Goal: Task Accomplishment & Management: Manage account settings

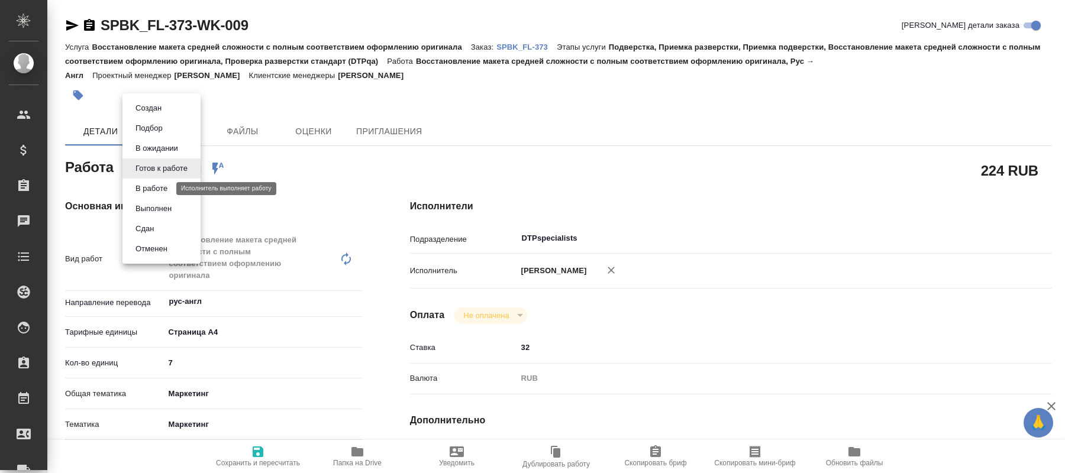
click at [141, 191] on button "В работе" at bounding box center [151, 188] width 39 height 13
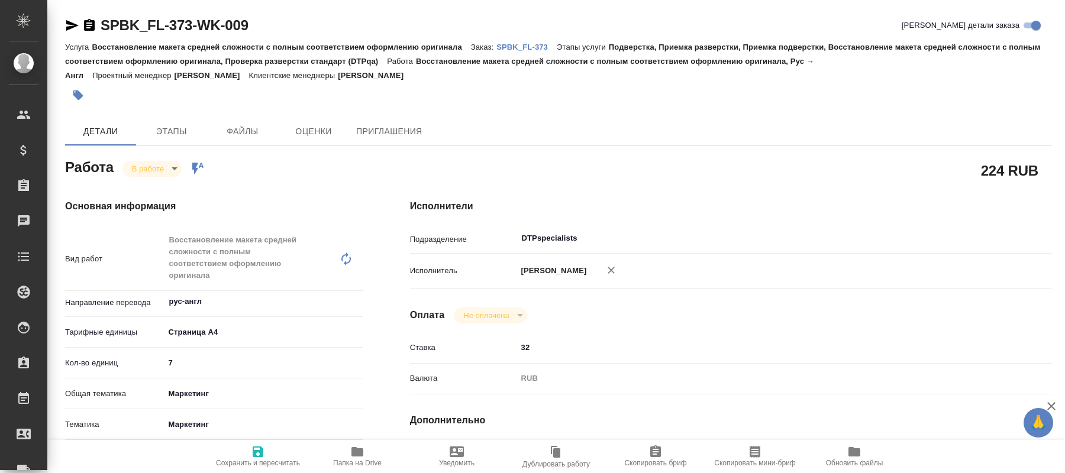
type textarea "x"
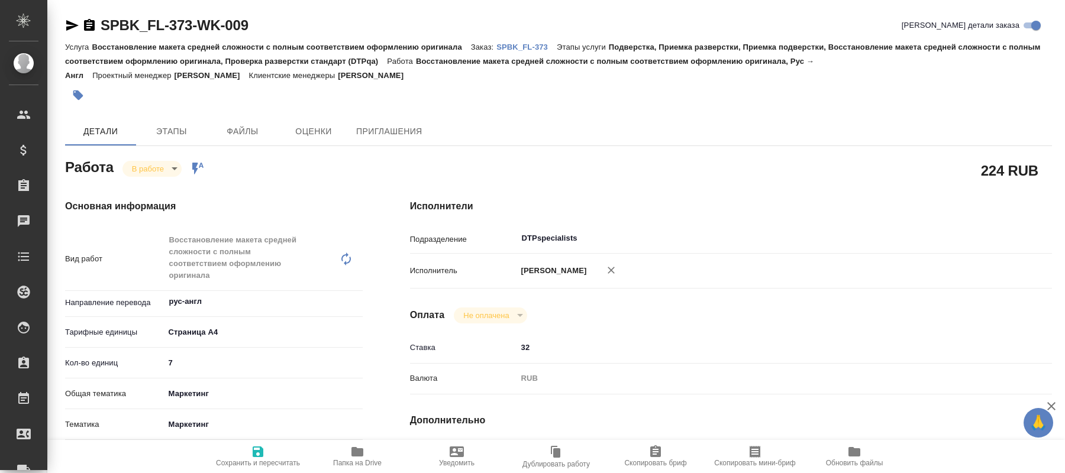
type textarea "x"
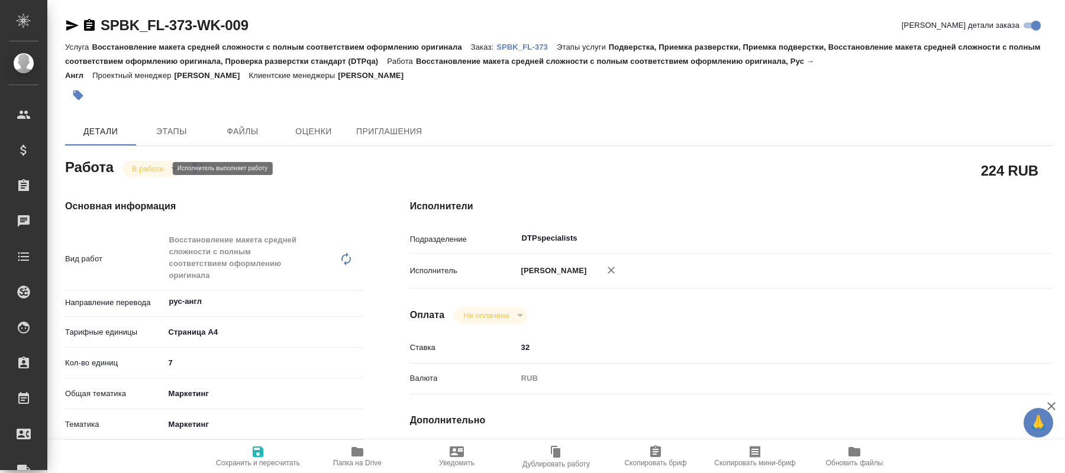
type textarea "x"
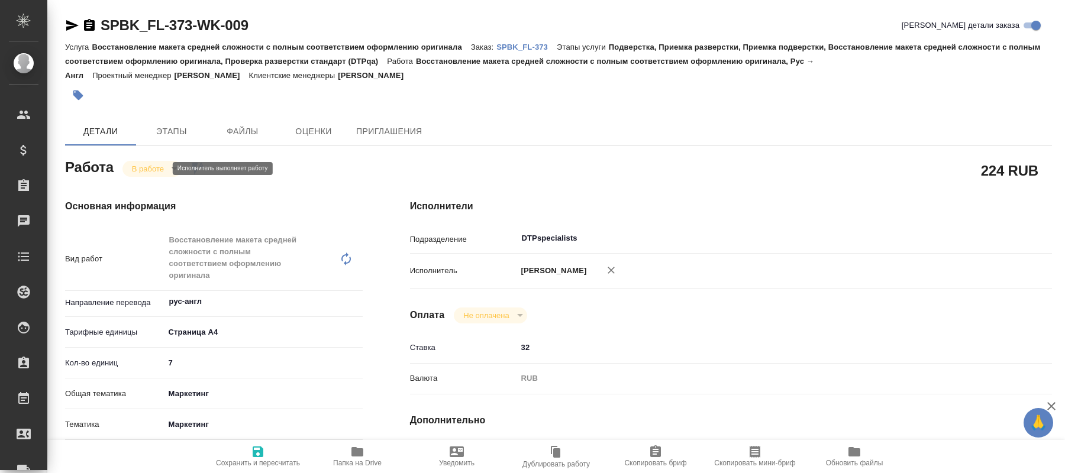
click at [153, 169] on body "🙏 .cls-1 fill:#fff; AWATERA [PERSON_NAME] Спецификации Заказы 0 Чаты Todo Проек…" at bounding box center [532, 236] width 1065 height 473
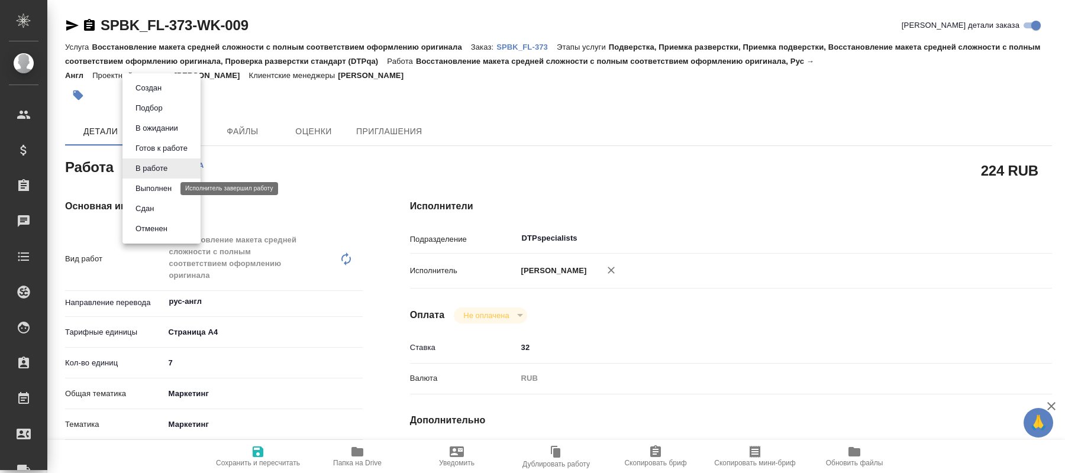
type textarea "x"
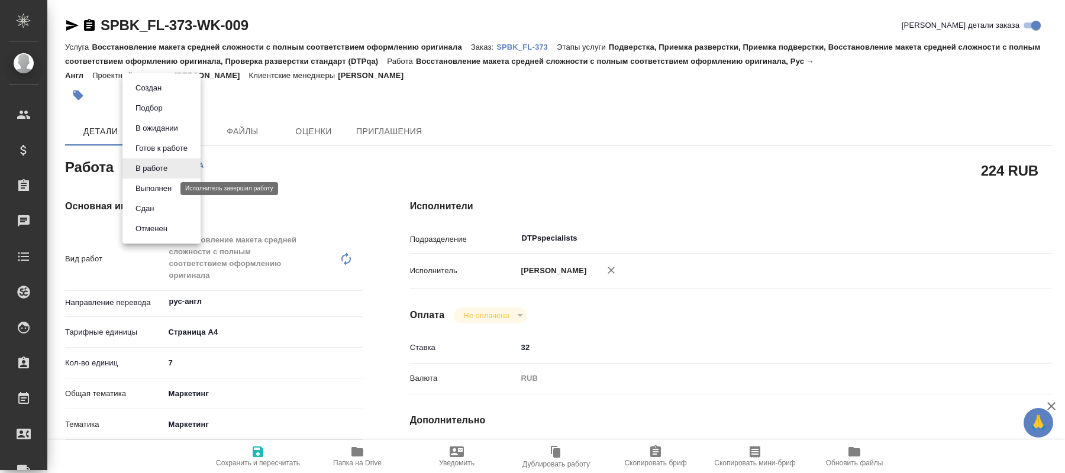
click at [151, 191] on button "Выполнен" at bounding box center [153, 188] width 43 height 13
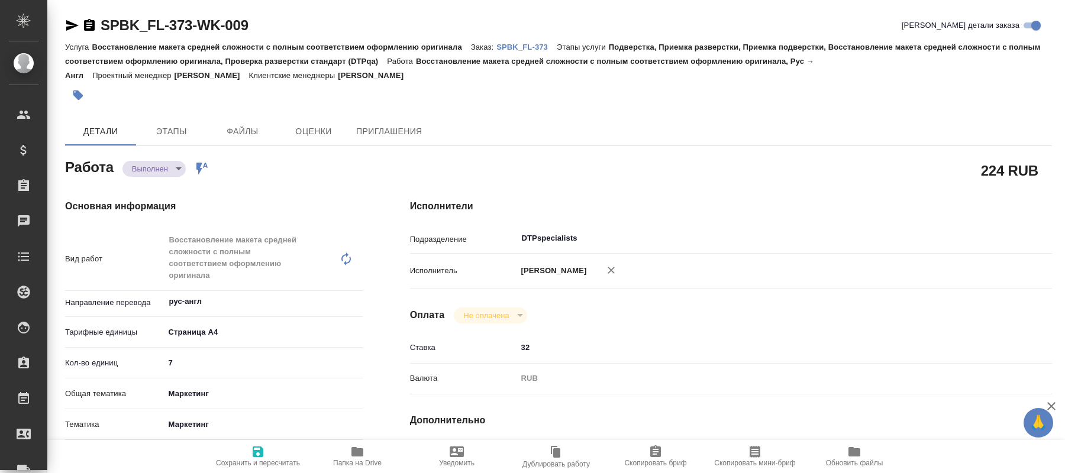
type textarea "x"
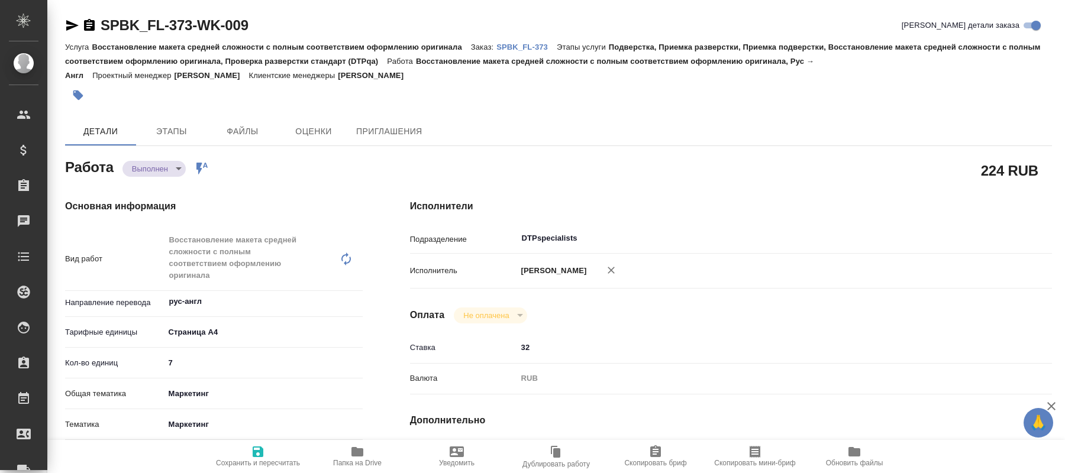
type textarea "x"
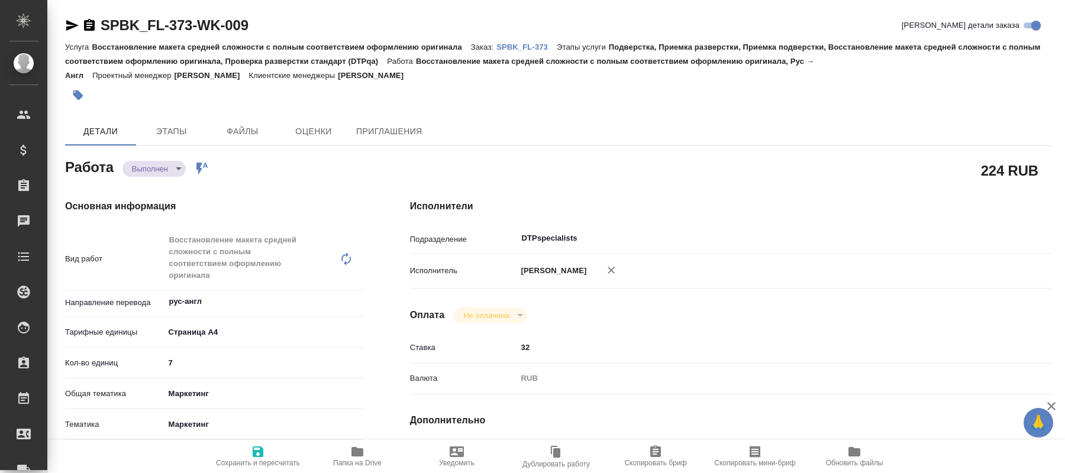
type textarea "x"
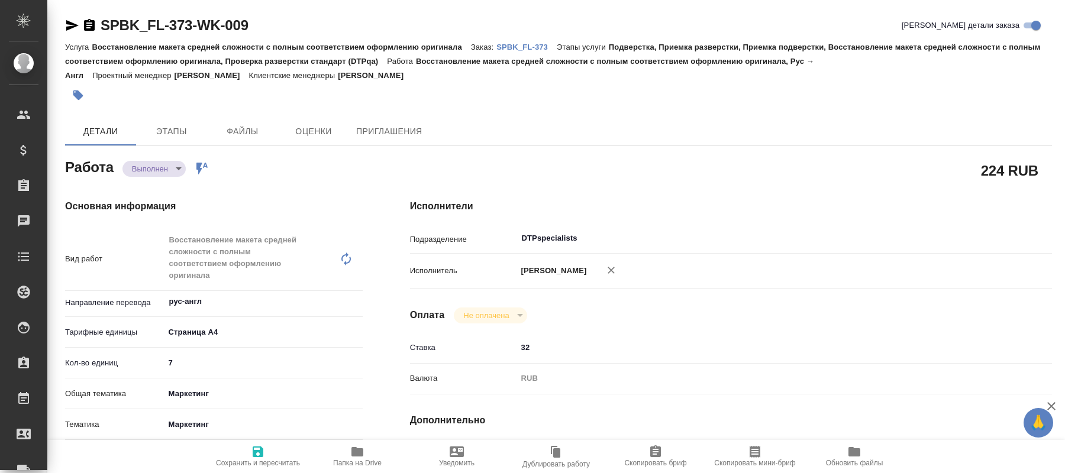
type textarea "x"
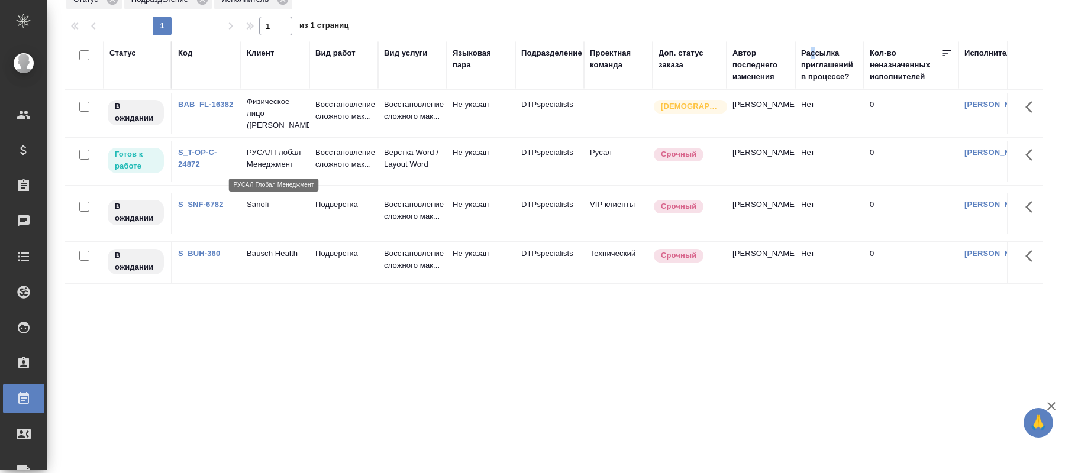
click at [293, 162] on p "РУСАЛ Глобал Менеджмент" at bounding box center [275, 159] width 57 height 24
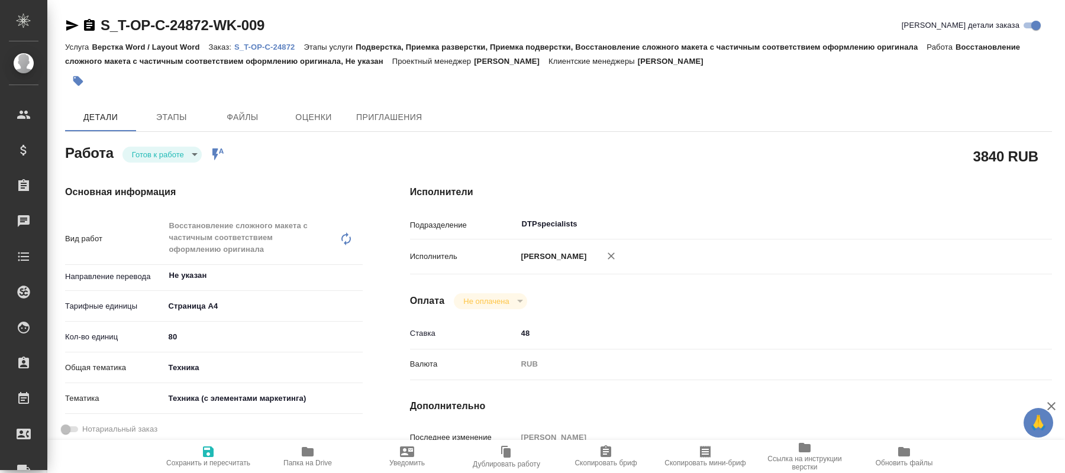
type textarea "x"
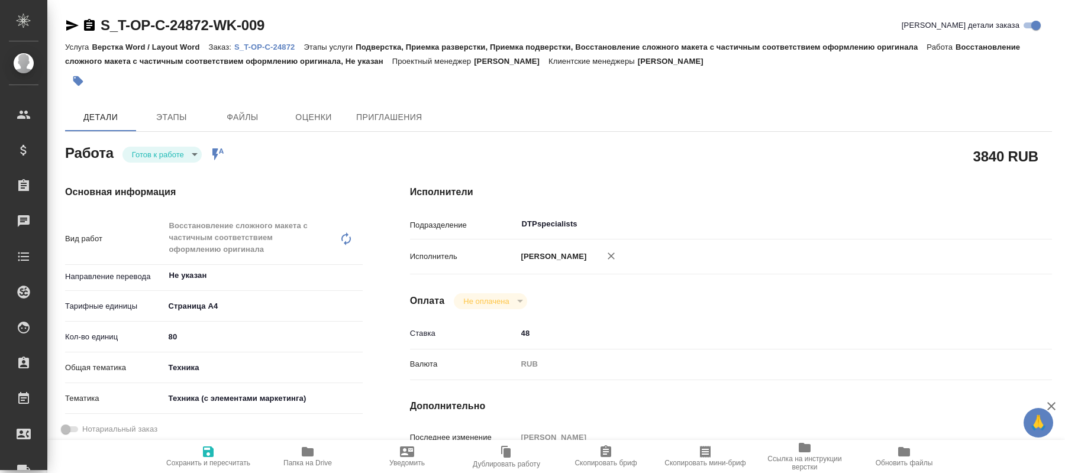
type textarea "x"
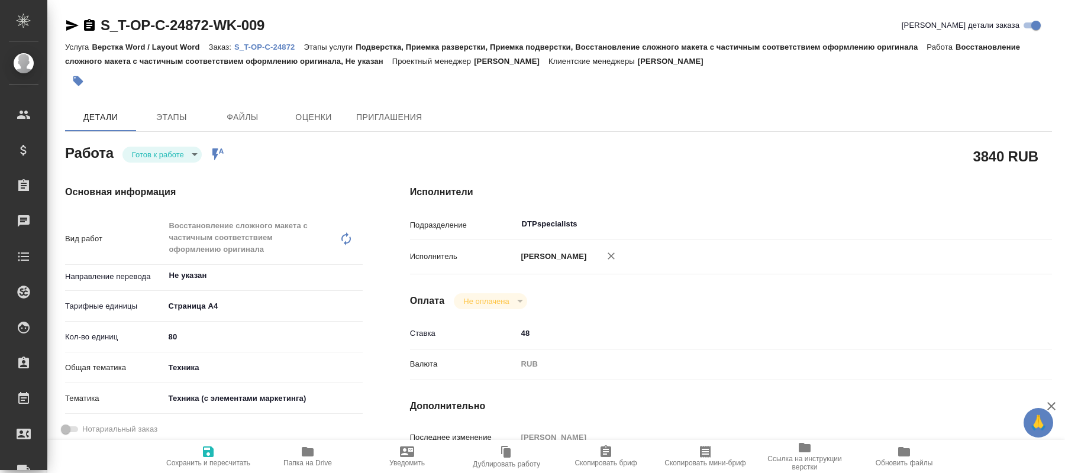
type textarea "x"
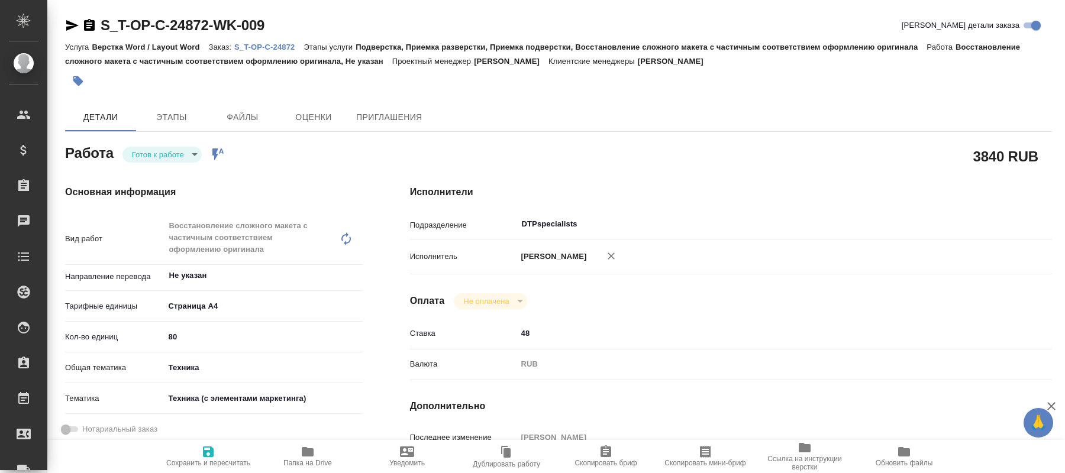
type textarea "x"
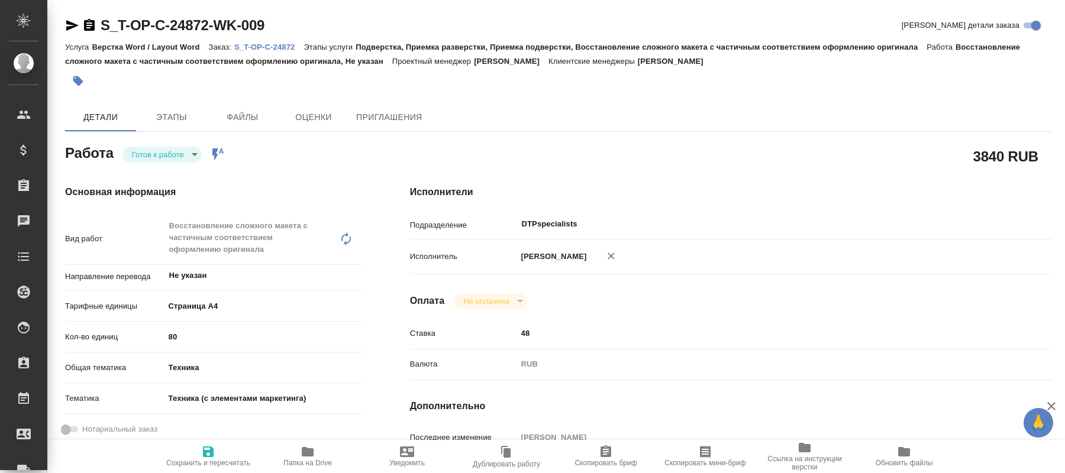
type textarea "x"
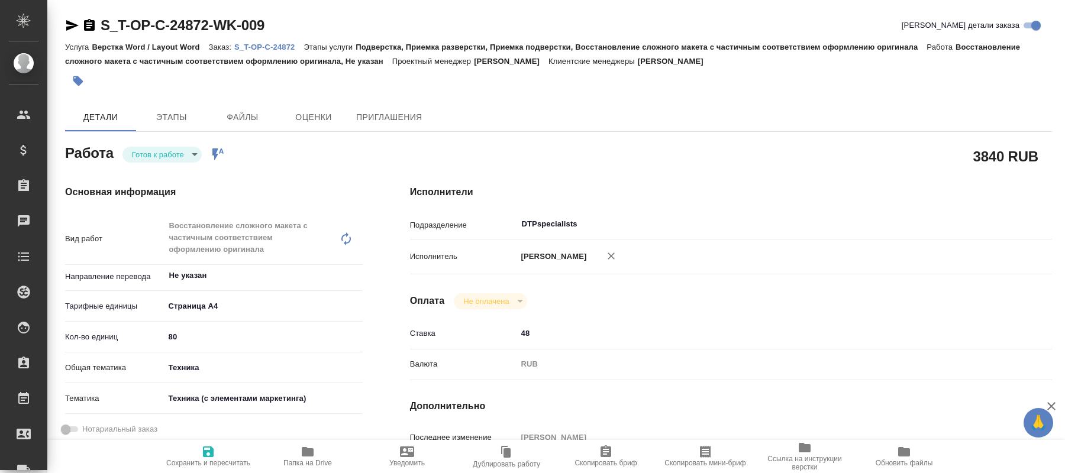
type textarea "x"
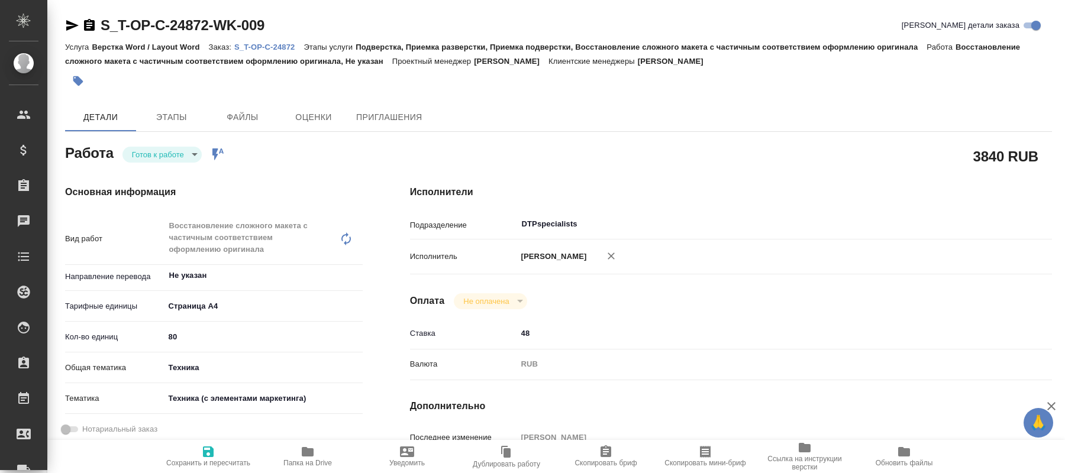
type textarea "x"
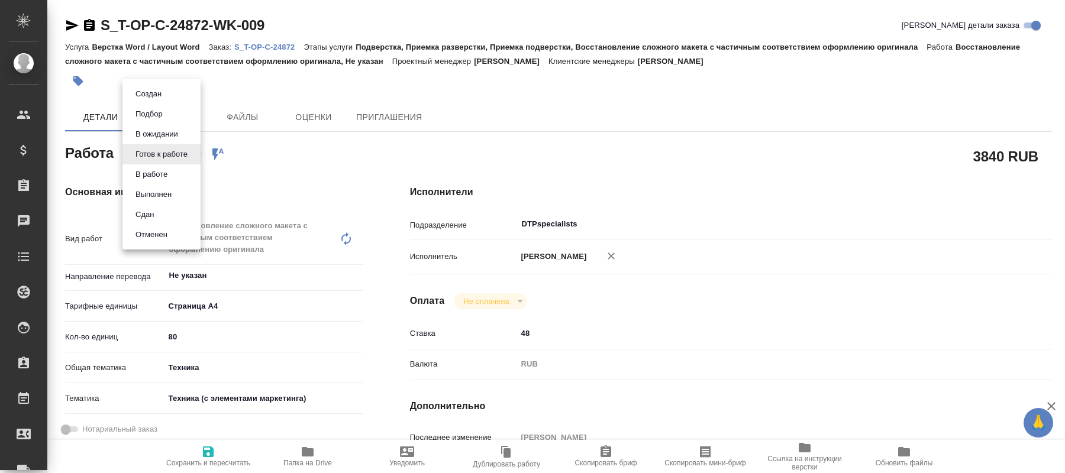
click at [189, 154] on body "🙏 .cls-1 fill:#fff; AWATERA Kucherenko Oksana Клиенты Спецификации Заказы 0 Чат…" at bounding box center [532, 236] width 1065 height 473
click at [160, 175] on button "В работе" at bounding box center [151, 174] width 39 height 13
type textarea "x"
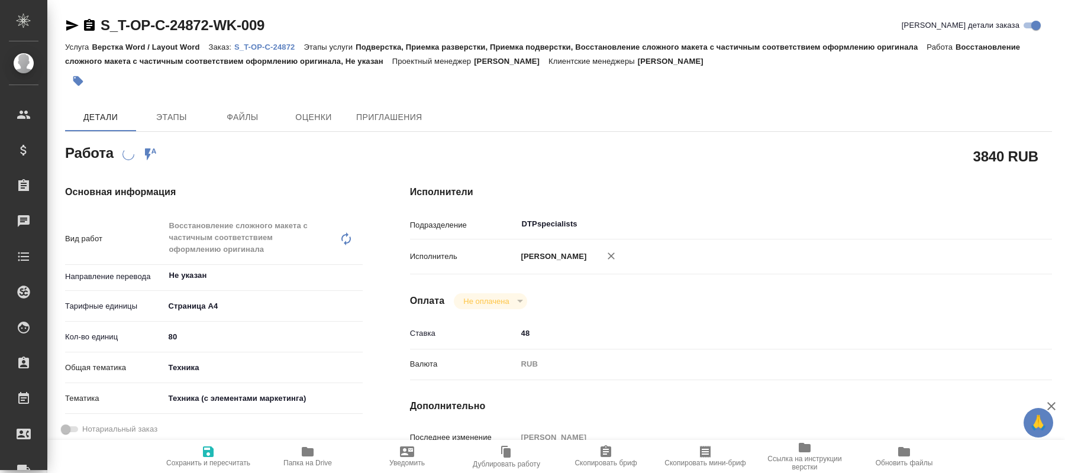
type textarea "x"
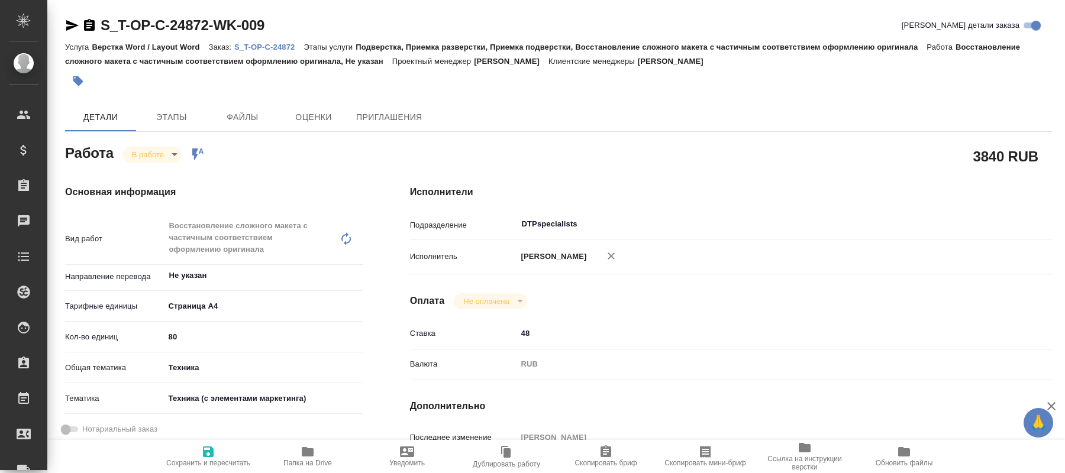
type textarea "x"
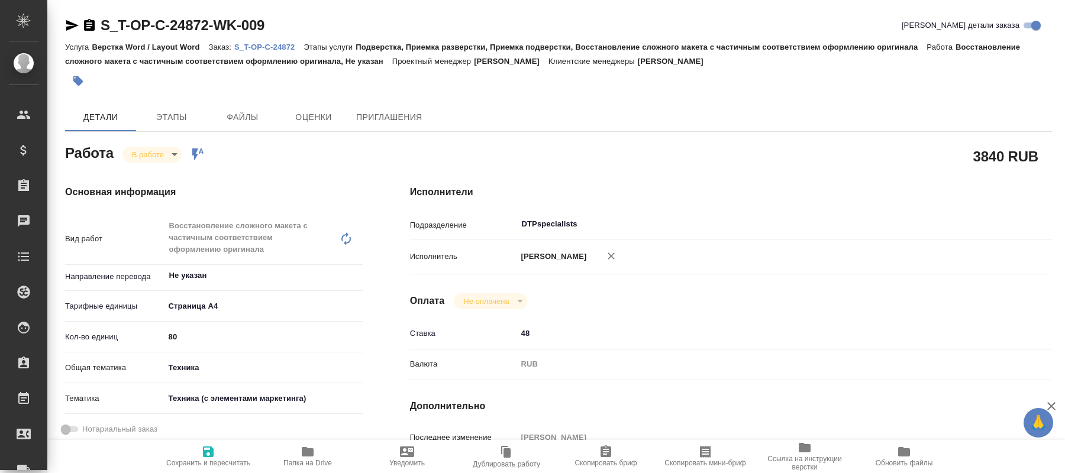
type textarea "x"
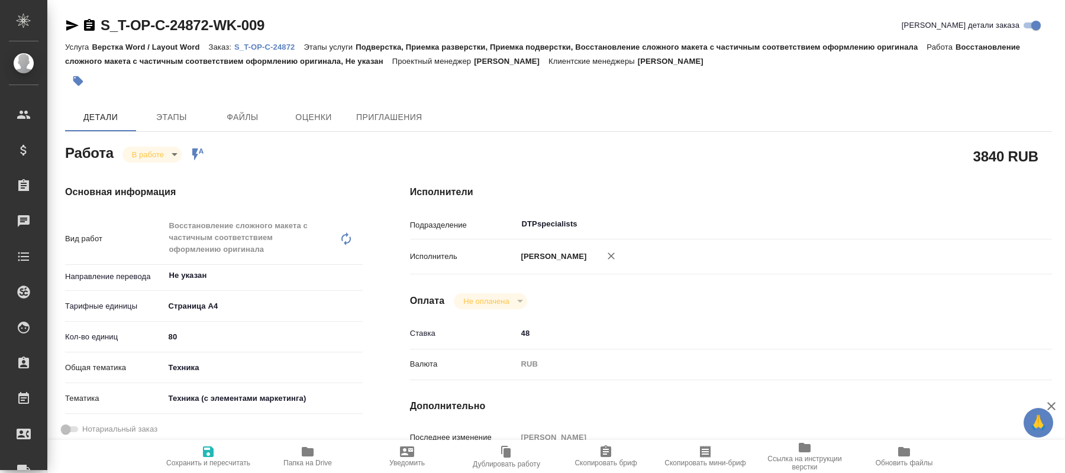
type textarea "x"
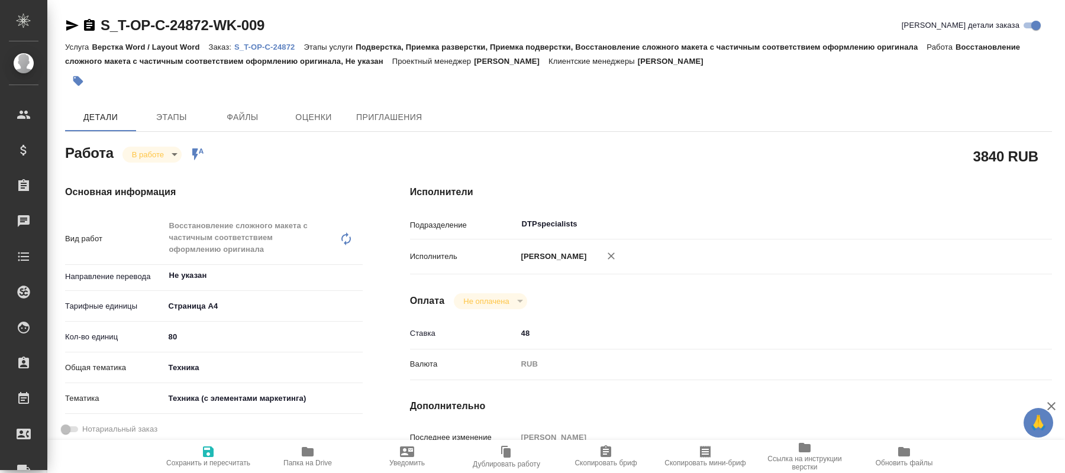
type textarea "x"
click at [662, 328] on input "48" at bounding box center [758, 333] width 482 height 17
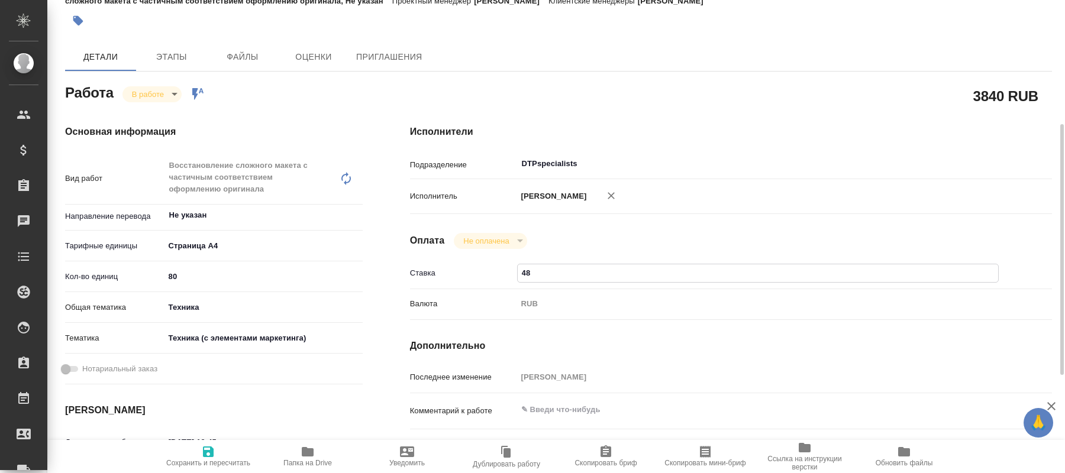
scroll to position [121, 0]
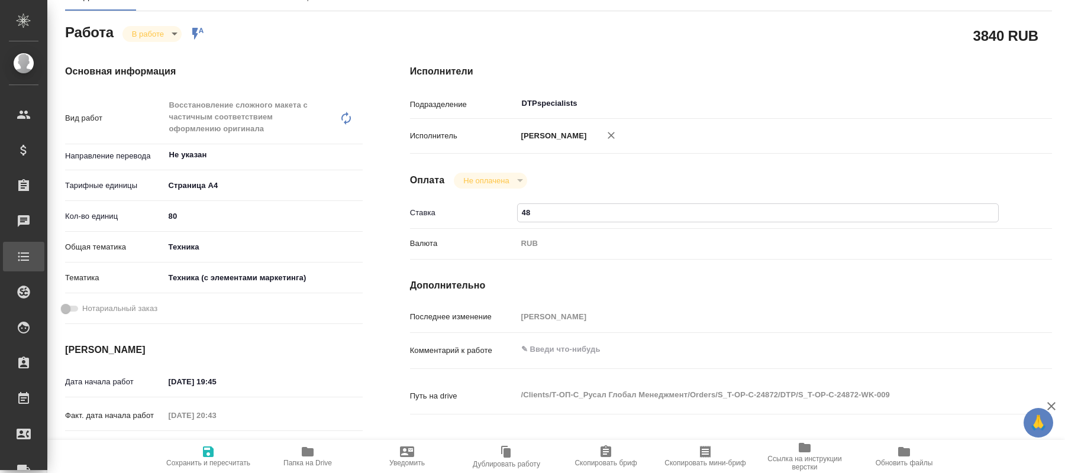
type textarea "x"
